Goal: Entertainment & Leisure: Consume media (video, audio)

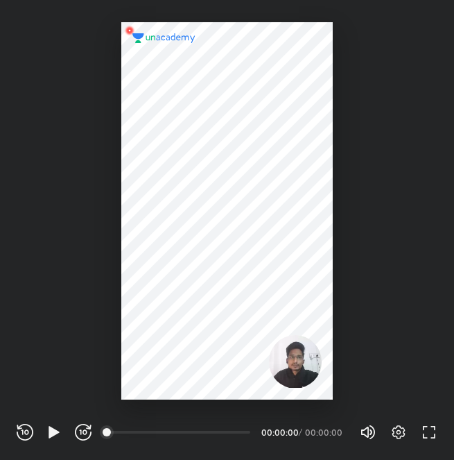
scroll to position [459, 454]
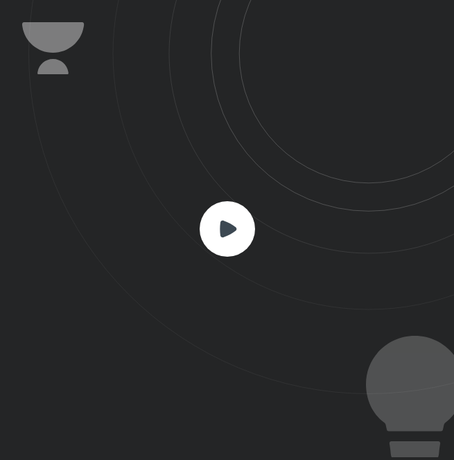
click at [220, 234] on rect at bounding box center [227, 228] width 55 height 55
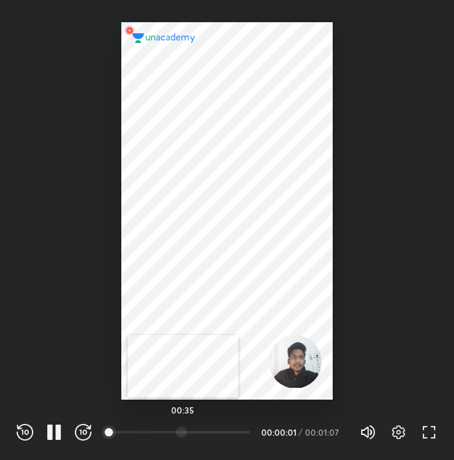
click at [183, 437] on div "00:35" at bounding box center [179, 432] width 142 height 14
click at [157, 440] on div "00:35" at bounding box center [184, 432] width 153 height 17
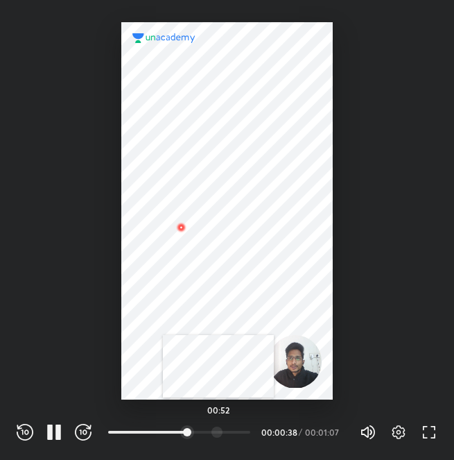
click at [219, 432] on div at bounding box center [217, 432] width 11 height 11
click at [200, 434] on div at bounding box center [199, 432] width 11 height 11
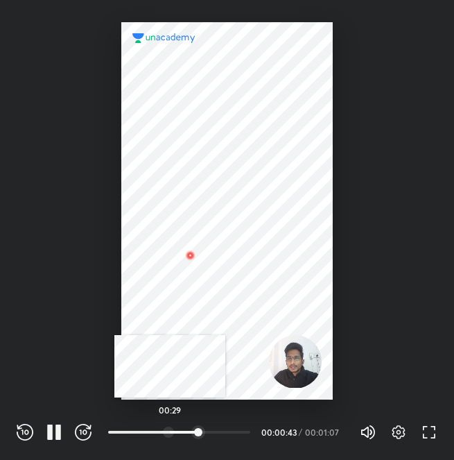
click at [170, 434] on div at bounding box center [168, 432] width 11 height 11
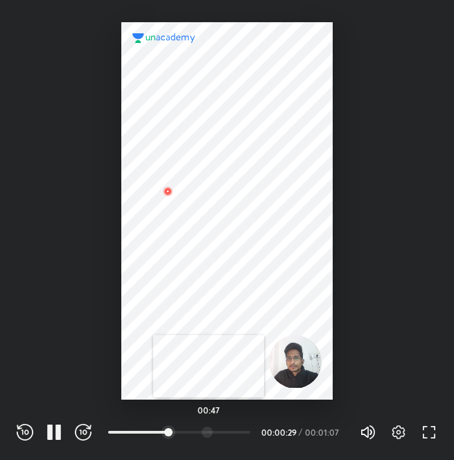
click at [209, 428] on div at bounding box center [207, 432] width 11 height 11
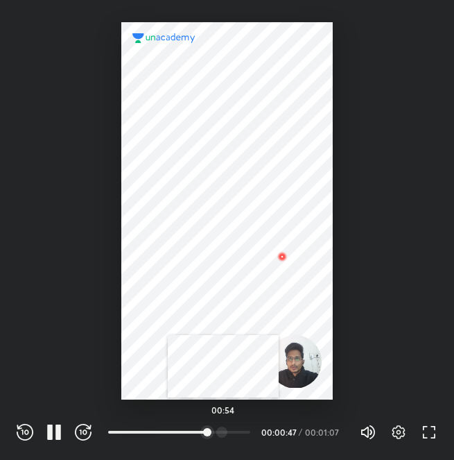
click at [223, 434] on div at bounding box center [221, 432] width 11 height 11
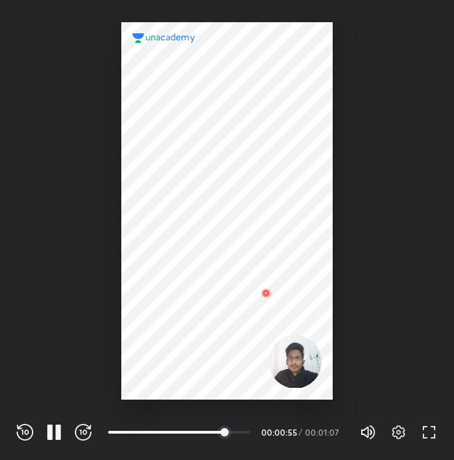
click at [62, 432] on div "REWIND (J) PAUSE (K) FORWARD (L)" at bounding box center [54, 432] width 75 height 17
click at [57, 434] on icon "button" at bounding box center [58, 432] width 6 height 15
